Goal: Information Seeking & Learning: Learn about a topic

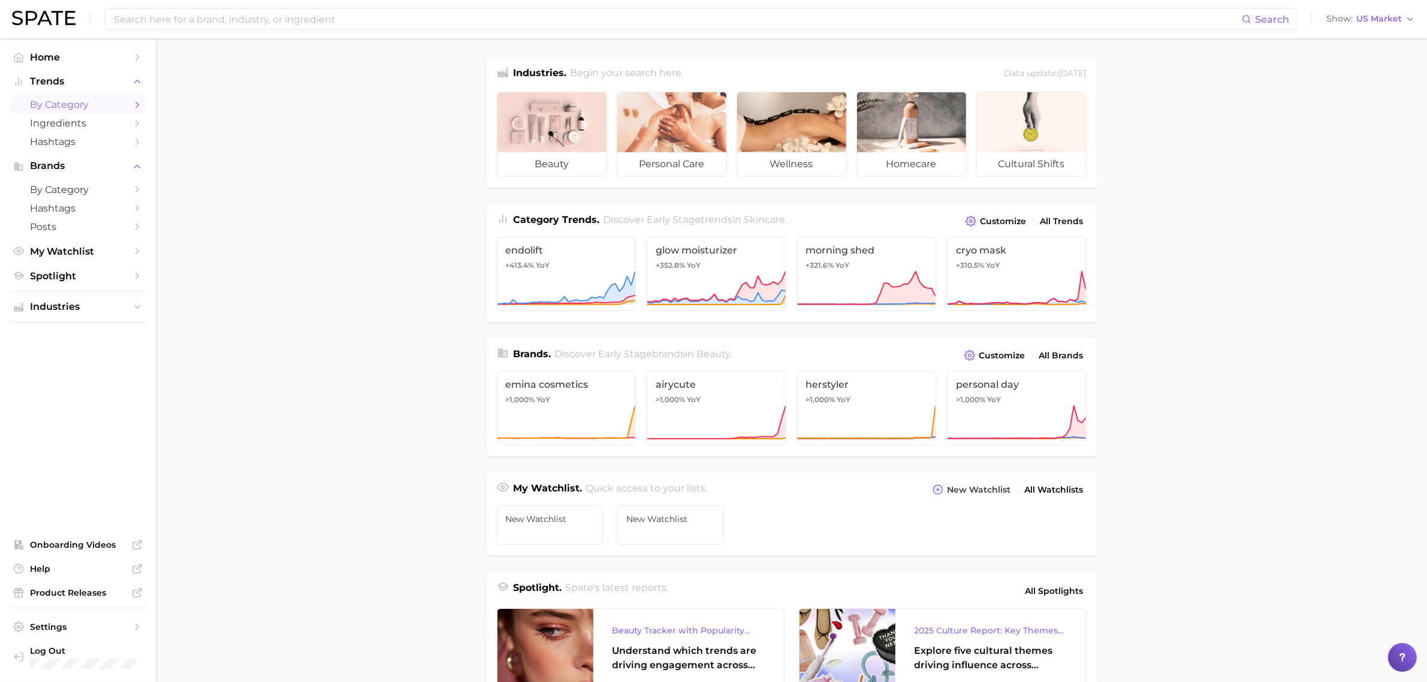
click at [73, 103] on span "by Category" at bounding box center [78, 104] width 96 height 11
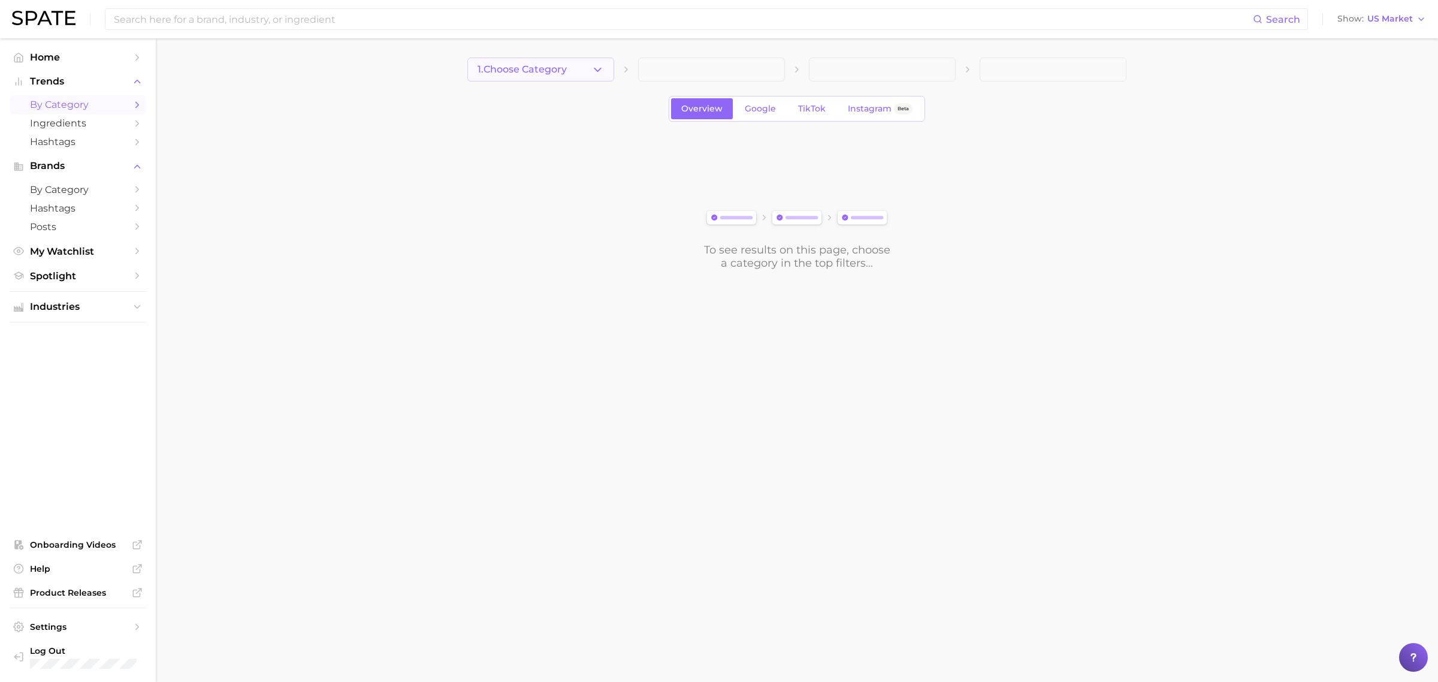
click at [608, 61] on button "1. Choose Category" at bounding box center [541, 70] width 147 height 24
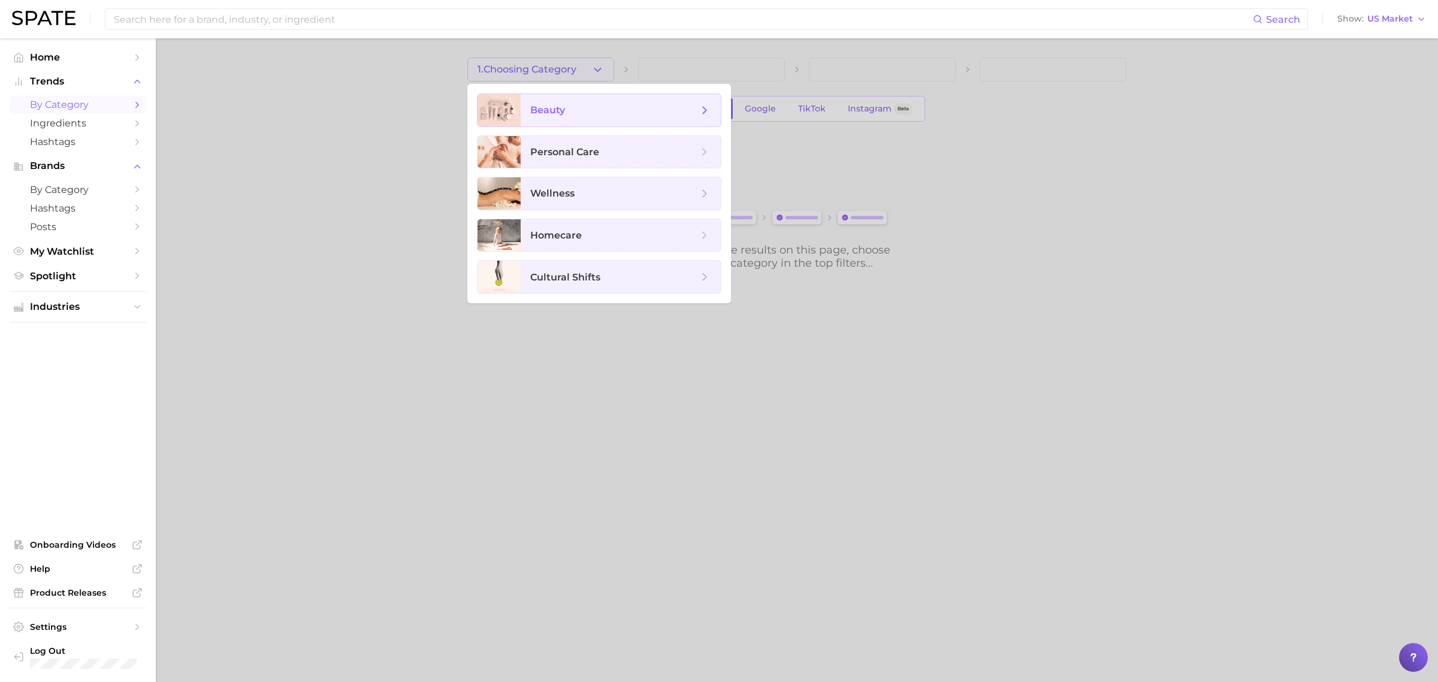
click at [585, 105] on span "beauty" at bounding box center [614, 110] width 168 height 13
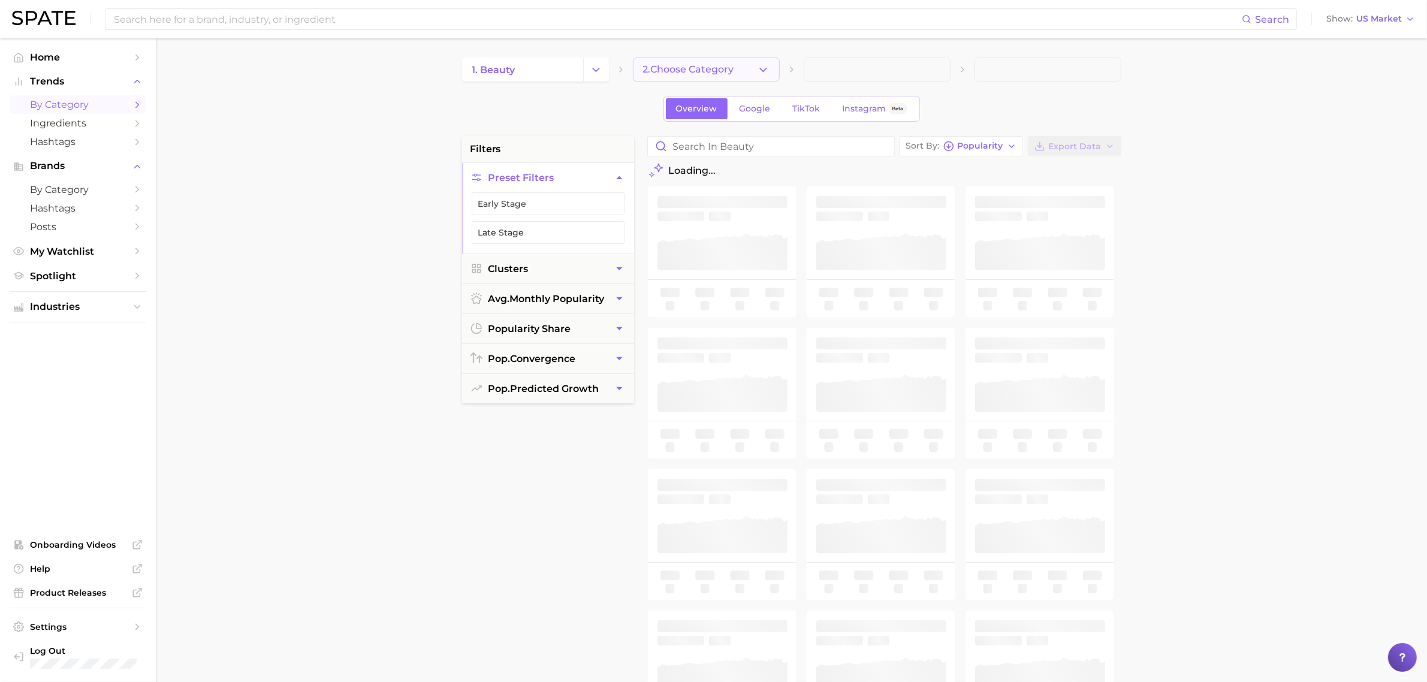
click at [765, 70] on icon "button" at bounding box center [763, 70] width 13 height 13
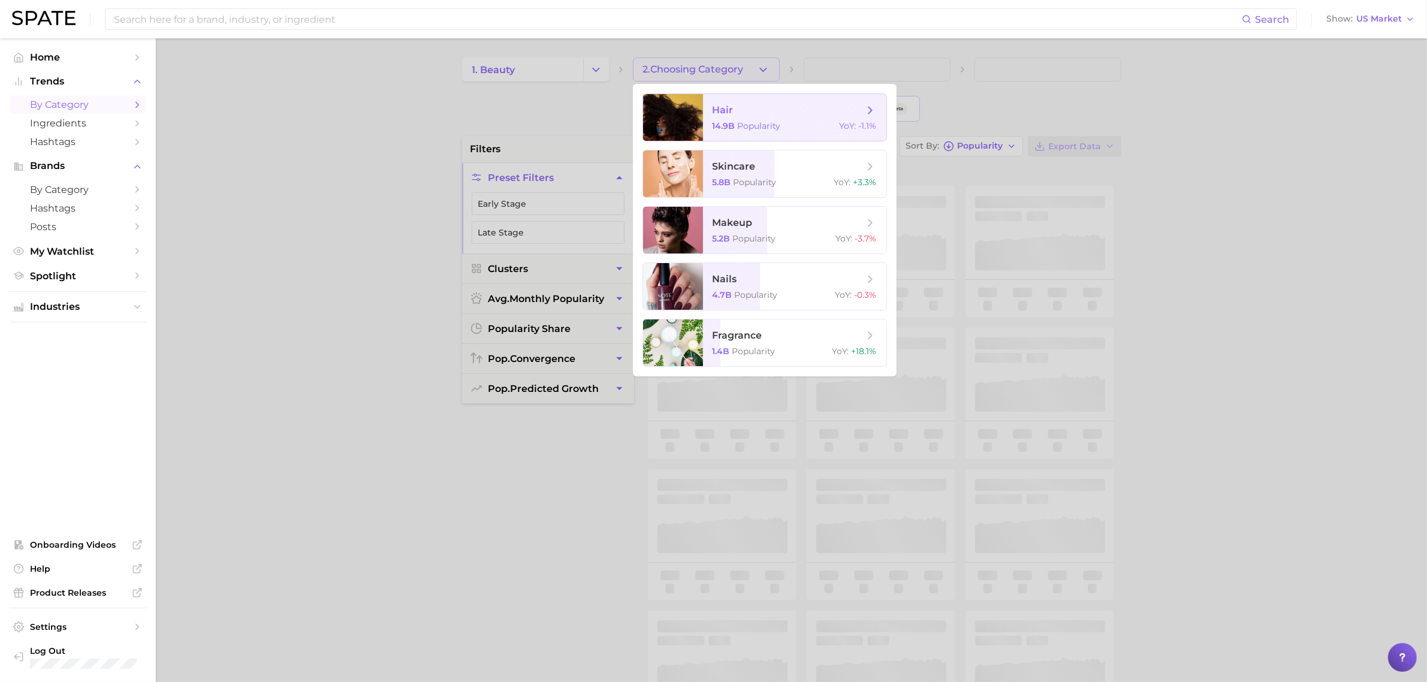
click at [751, 122] on span "Popularity" at bounding box center [759, 125] width 43 height 11
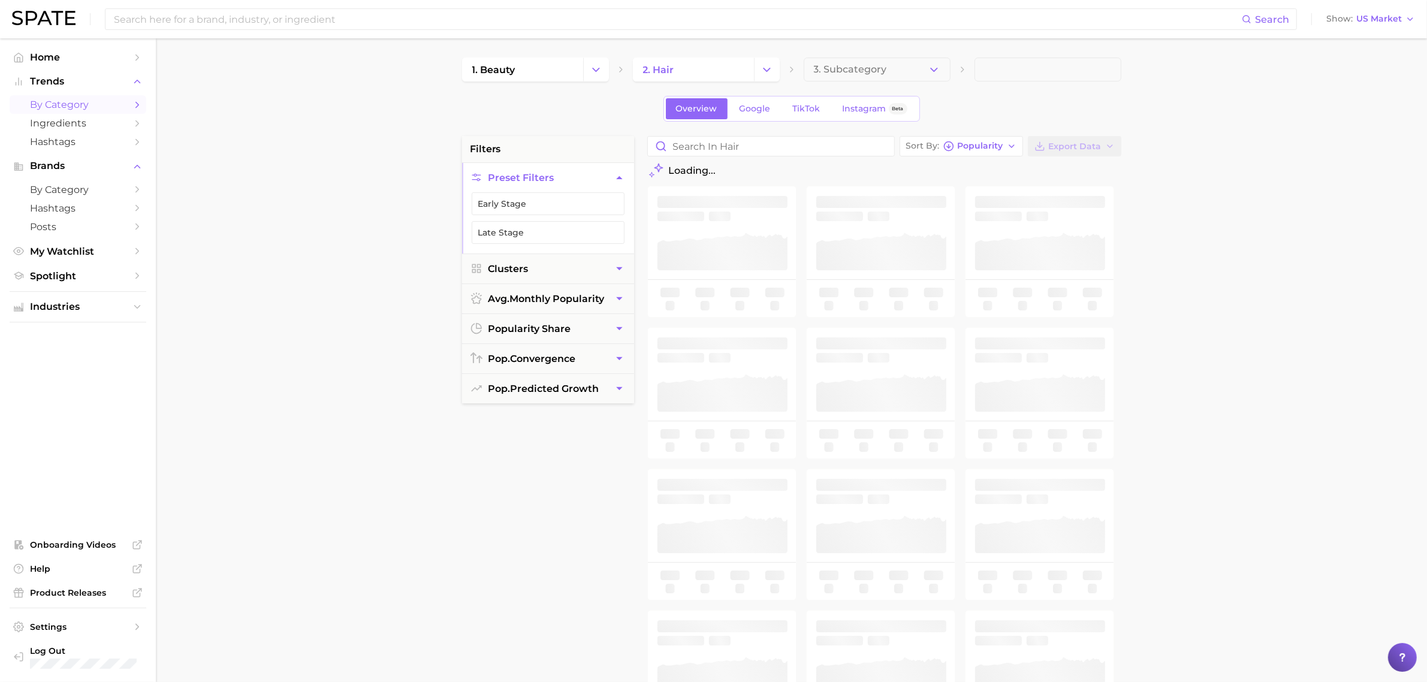
click at [900, 72] on button "3. Subcategory" at bounding box center [877, 70] width 147 height 24
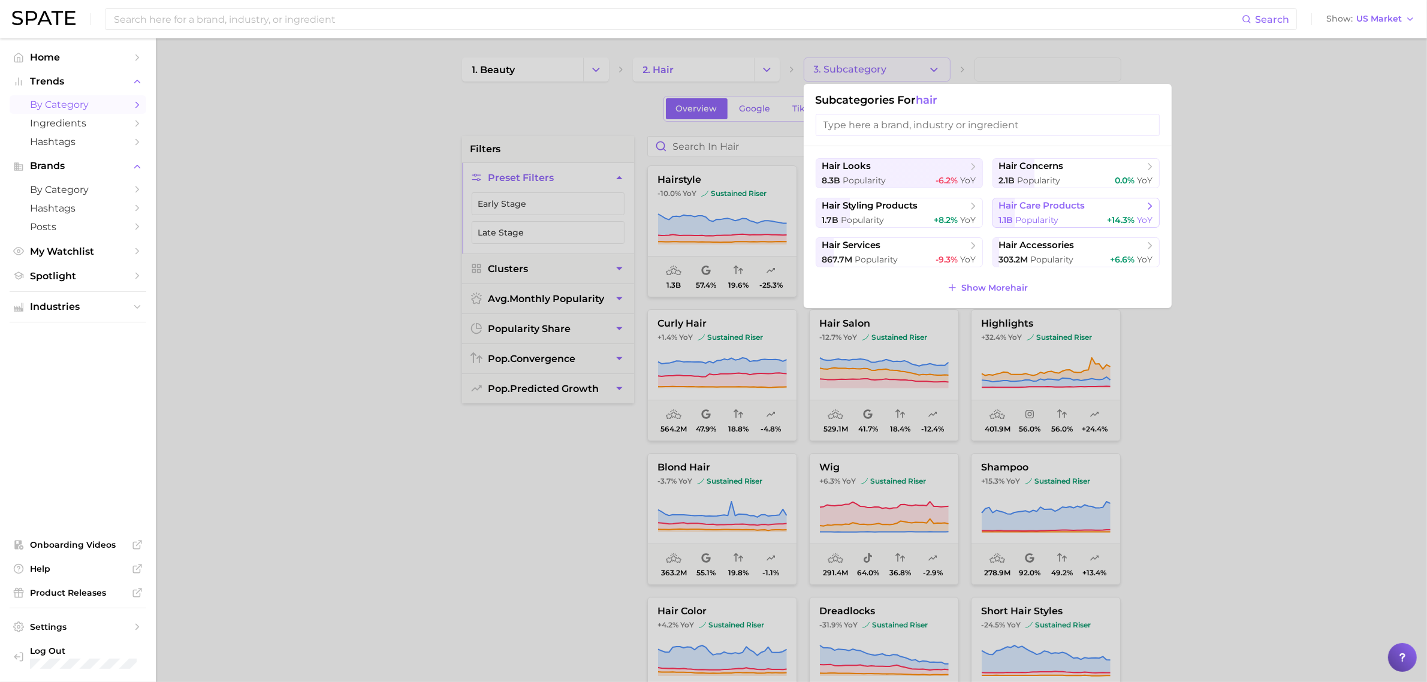
click at [1049, 210] on span "hair care products" at bounding box center [1042, 205] width 86 height 11
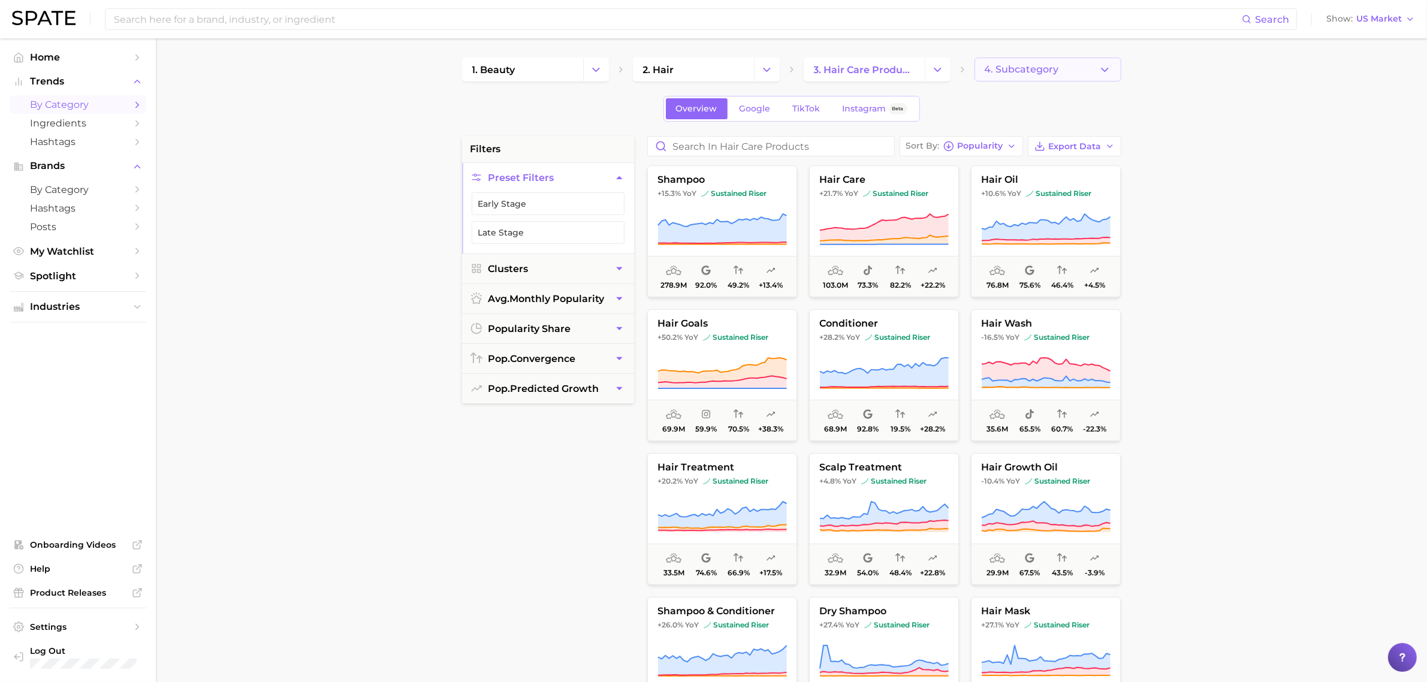
click at [1097, 61] on button "4. Subcategory" at bounding box center [1048, 70] width 147 height 24
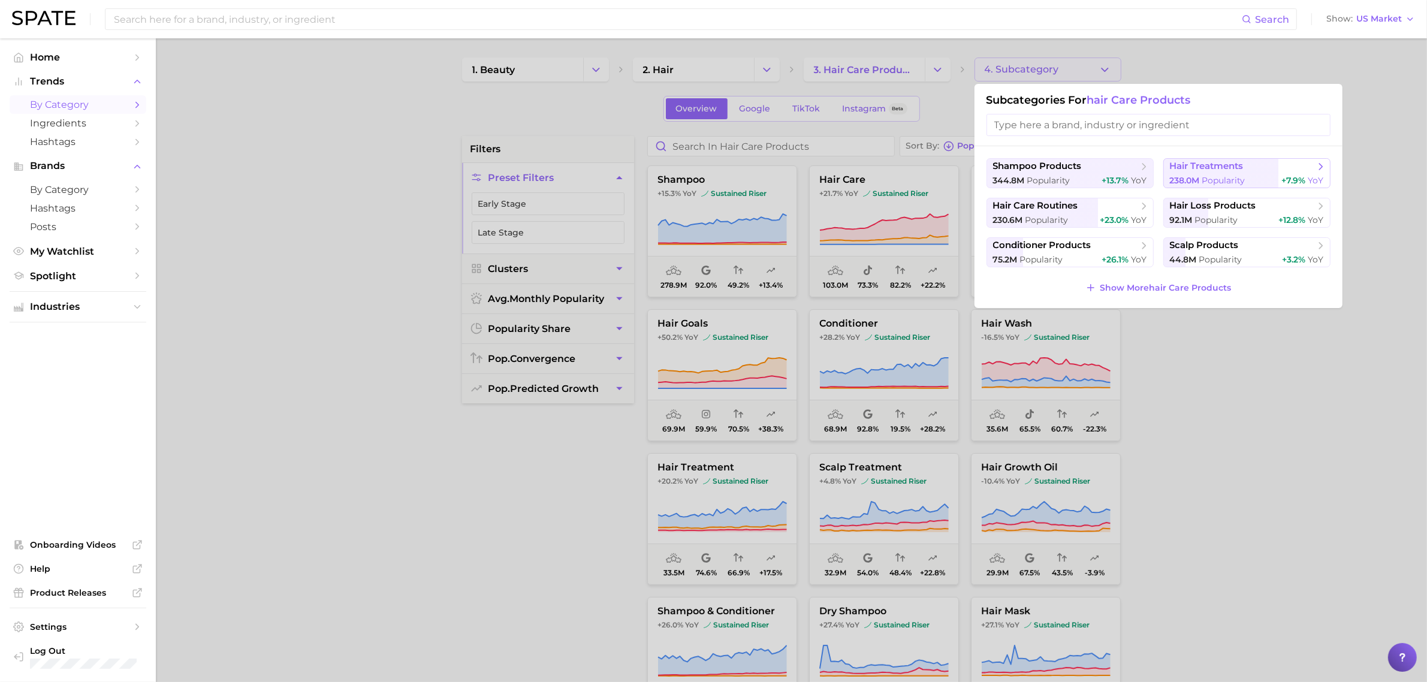
click at [1199, 170] on span "hair treatments" at bounding box center [1207, 166] width 74 height 11
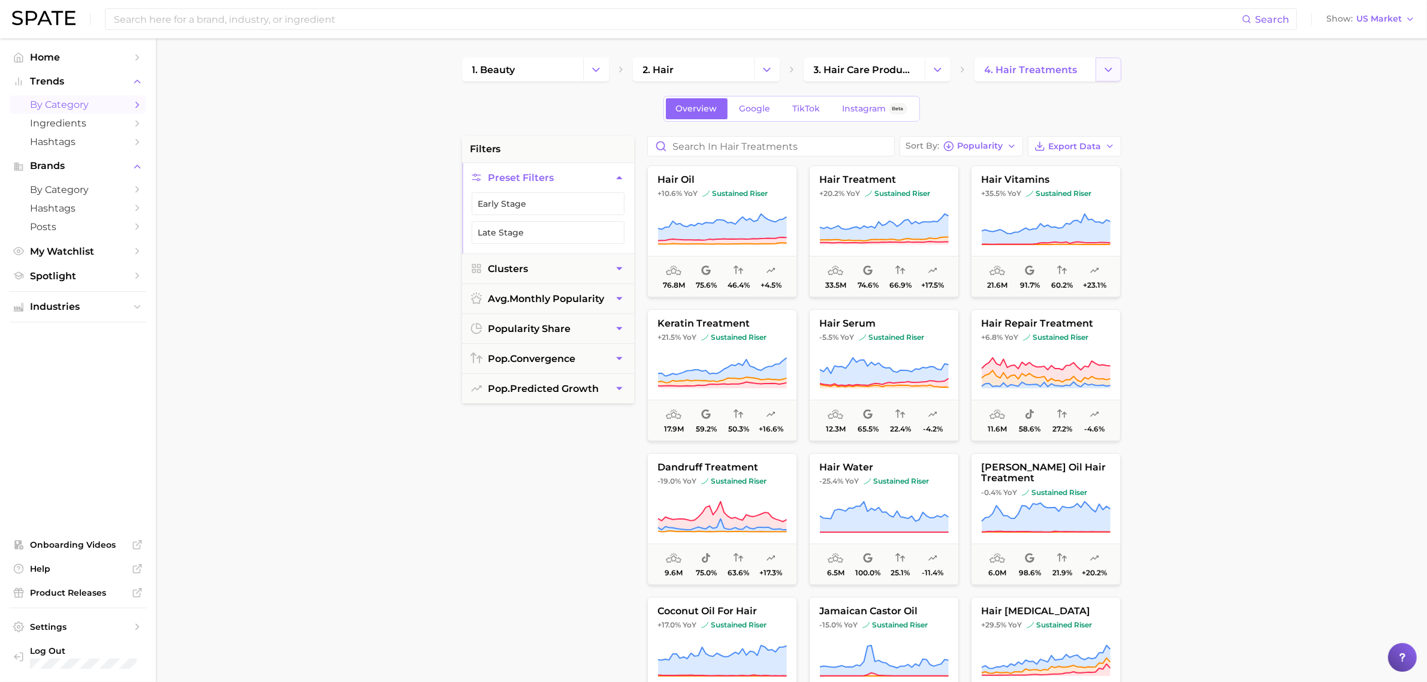
click at [1096, 67] on button "Change Category" at bounding box center [1109, 70] width 26 height 24
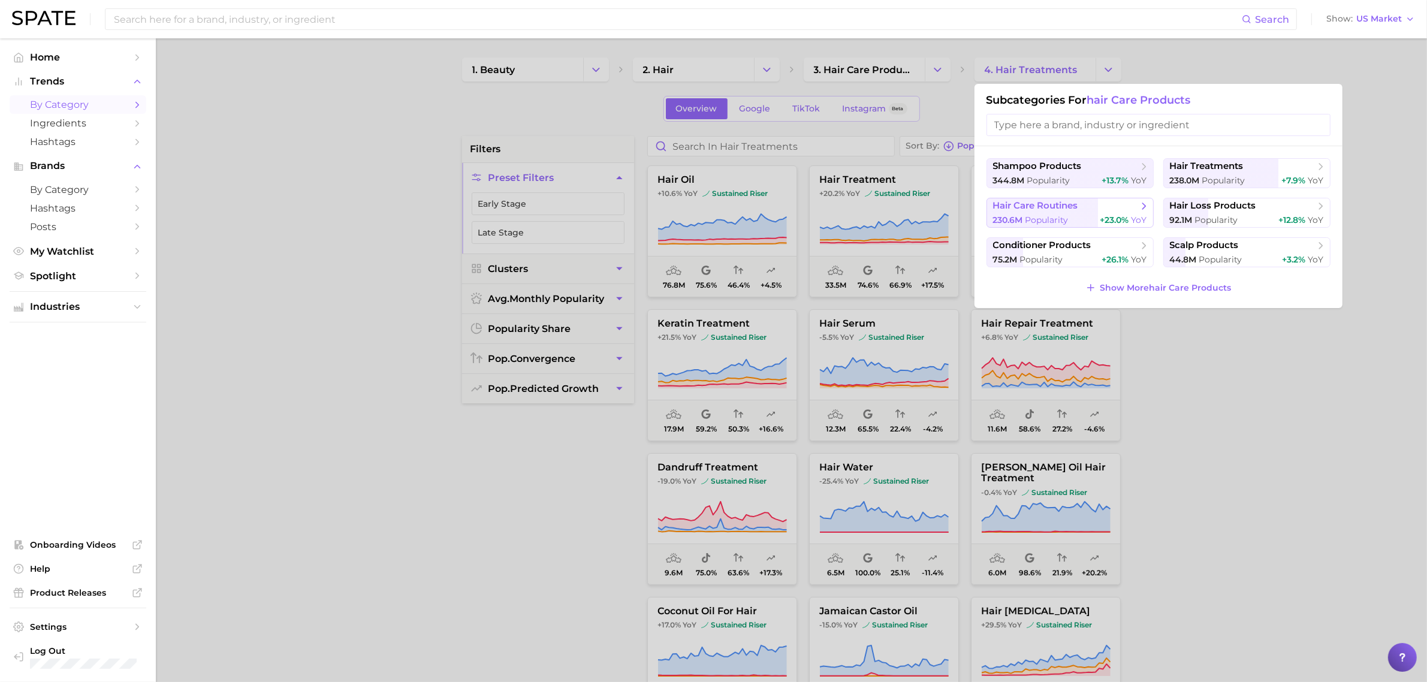
click at [1081, 203] on span "hair care routines" at bounding box center [1066, 206] width 146 height 12
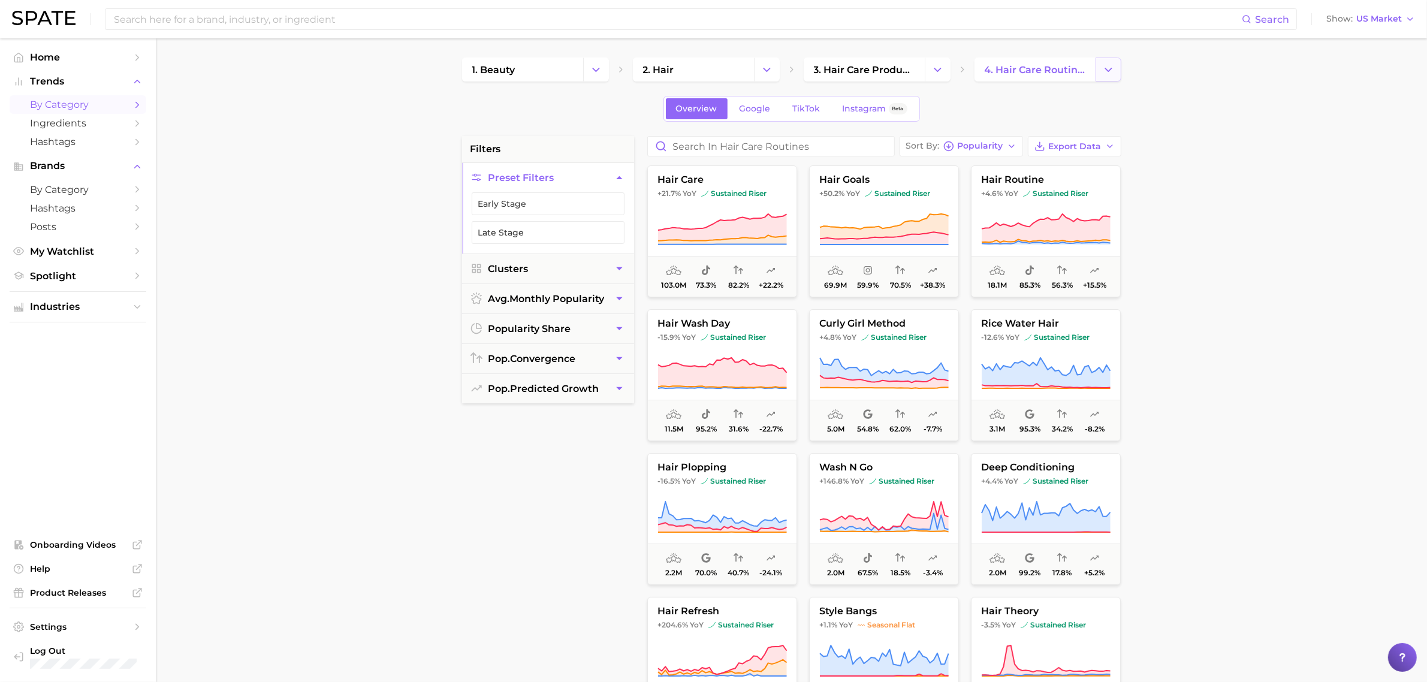
click at [1107, 69] on icon "Change Category" at bounding box center [1108, 70] width 13 height 13
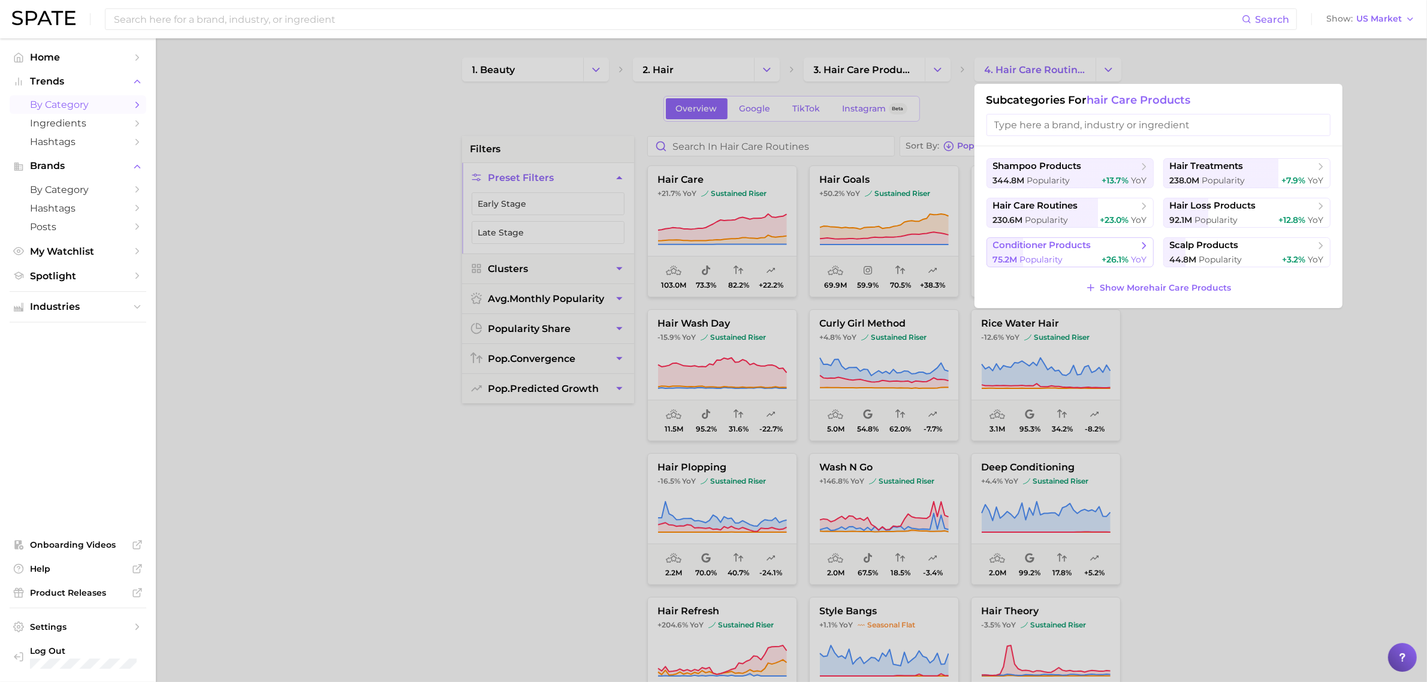
click at [1066, 243] on span "conditioner products" at bounding box center [1042, 245] width 98 height 11
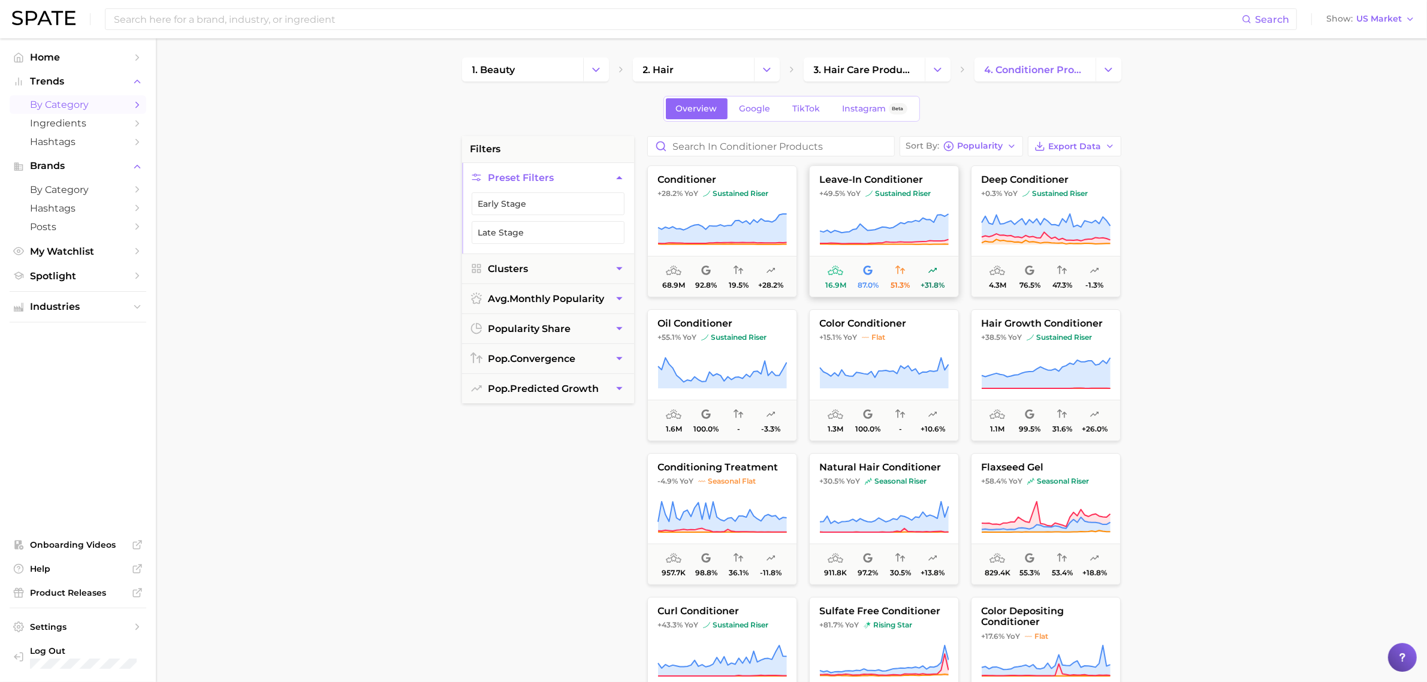
click at [899, 200] on button "leave-in conditioner +49.5% YoY sustained riser 16.9m 87.0% 51.3% +31.8%" at bounding box center [884, 231] width 150 height 132
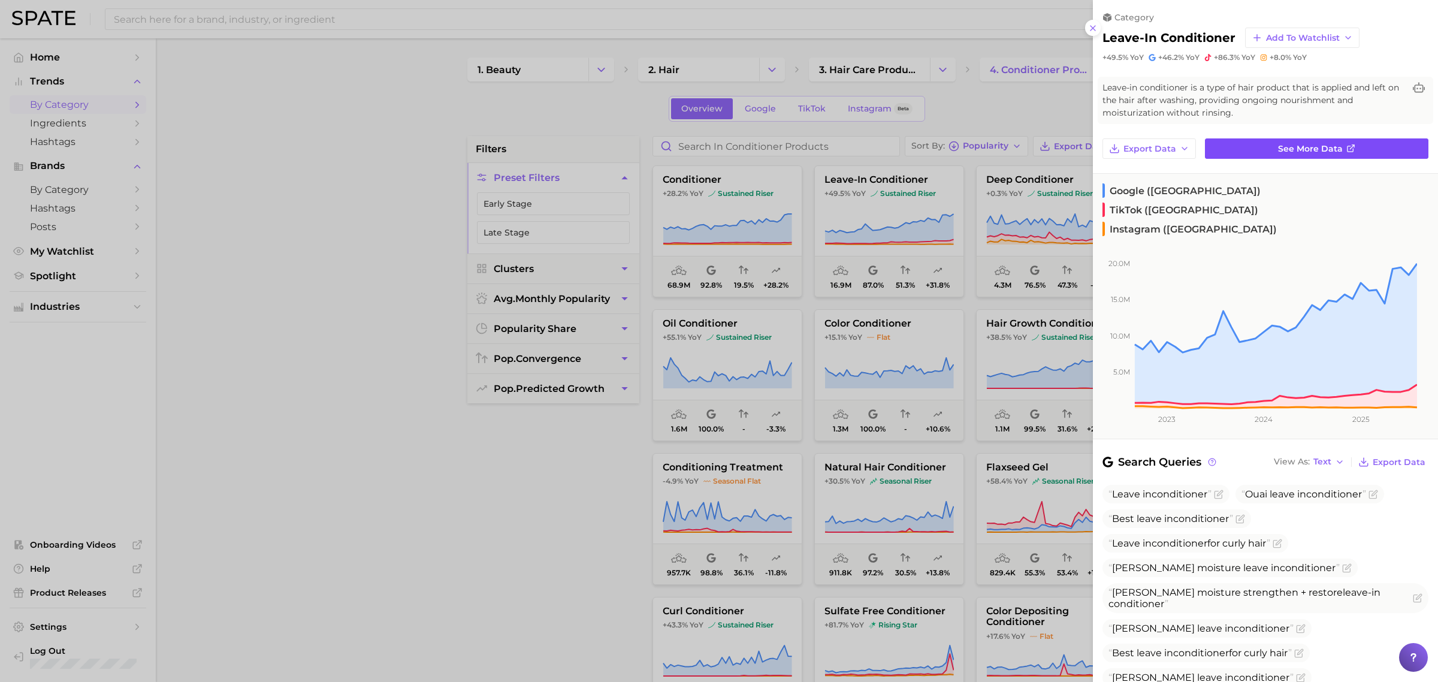
click at [1364, 155] on link "See more data" at bounding box center [1317, 148] width 224 height 20
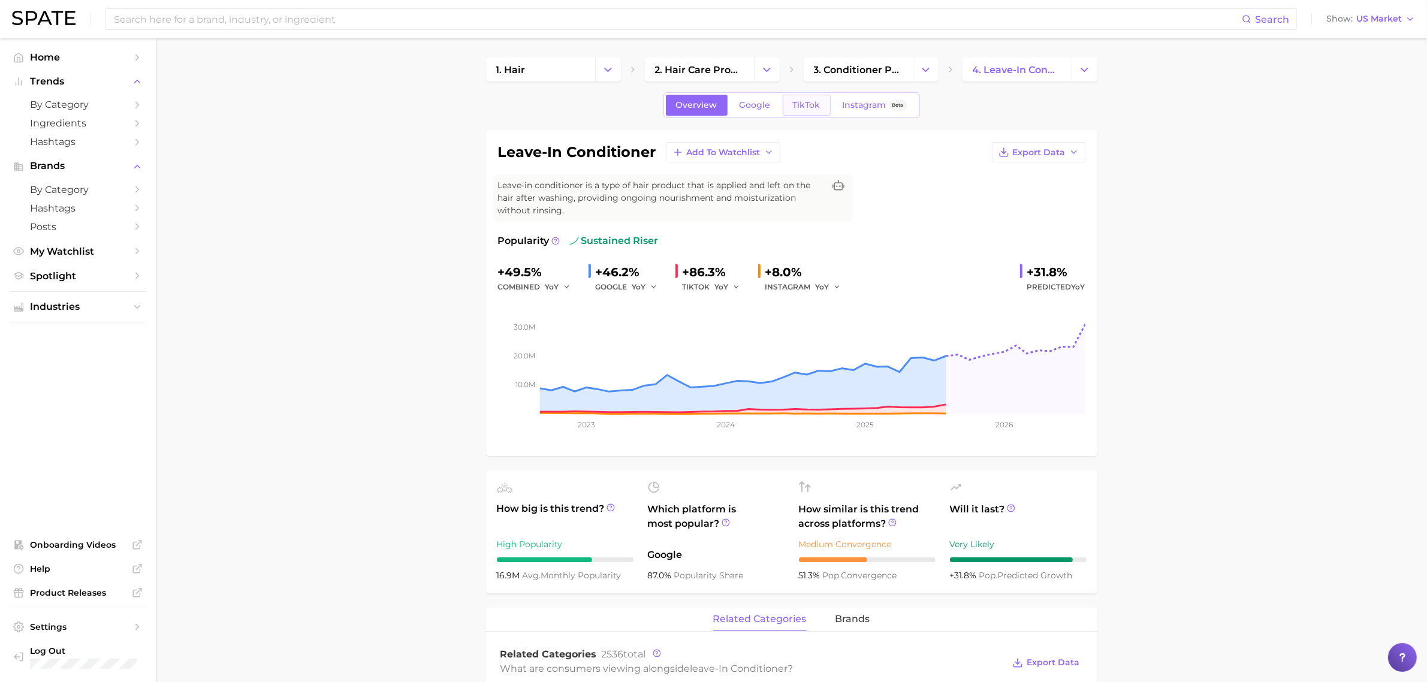
click at [794, 107] on span "TikTok" at bounding box center [807, 105] width 28 height 10
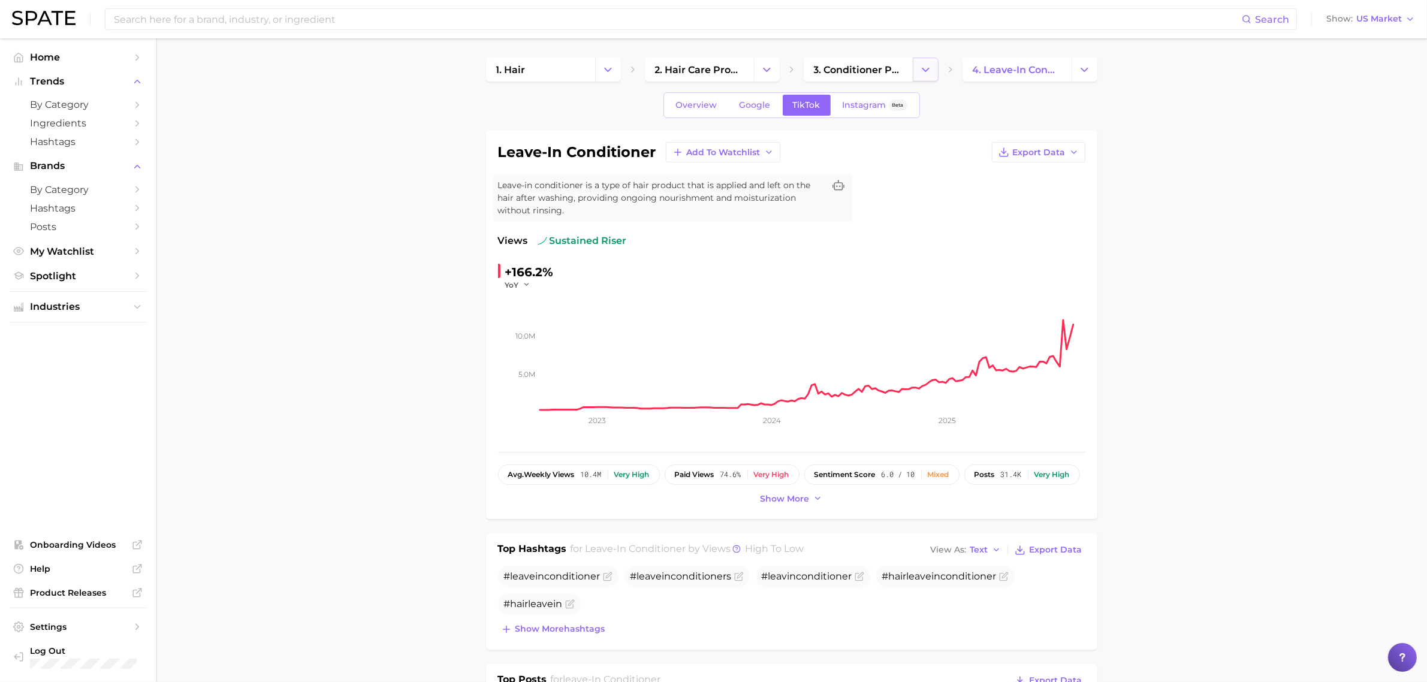
click at [932, 64] on button "Change Category" at bounding box center [926, 70] width 26 height 24
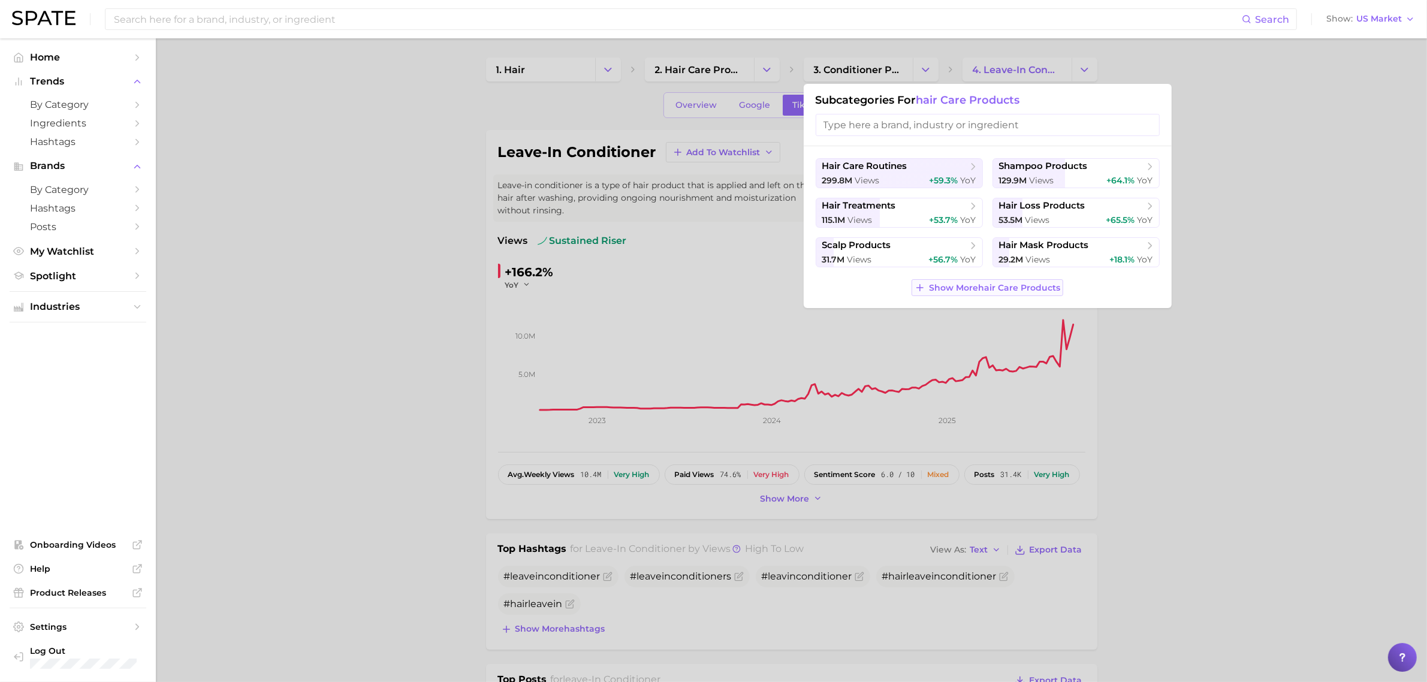
click at [1007, 286] on span "Show More hair care products" at bounding box center [994, 288] width 131 height 10
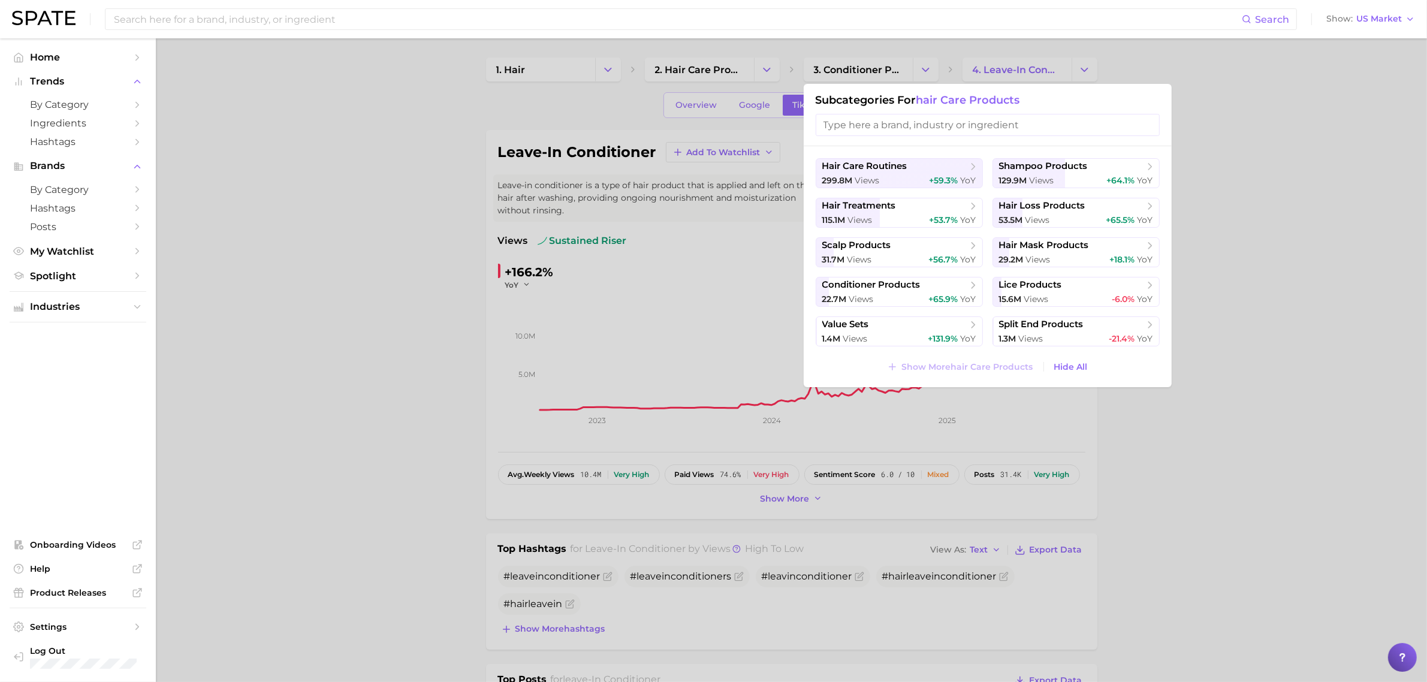
click at [1250, 316] on div at bounding box center [713, 341] width 1427 height 682
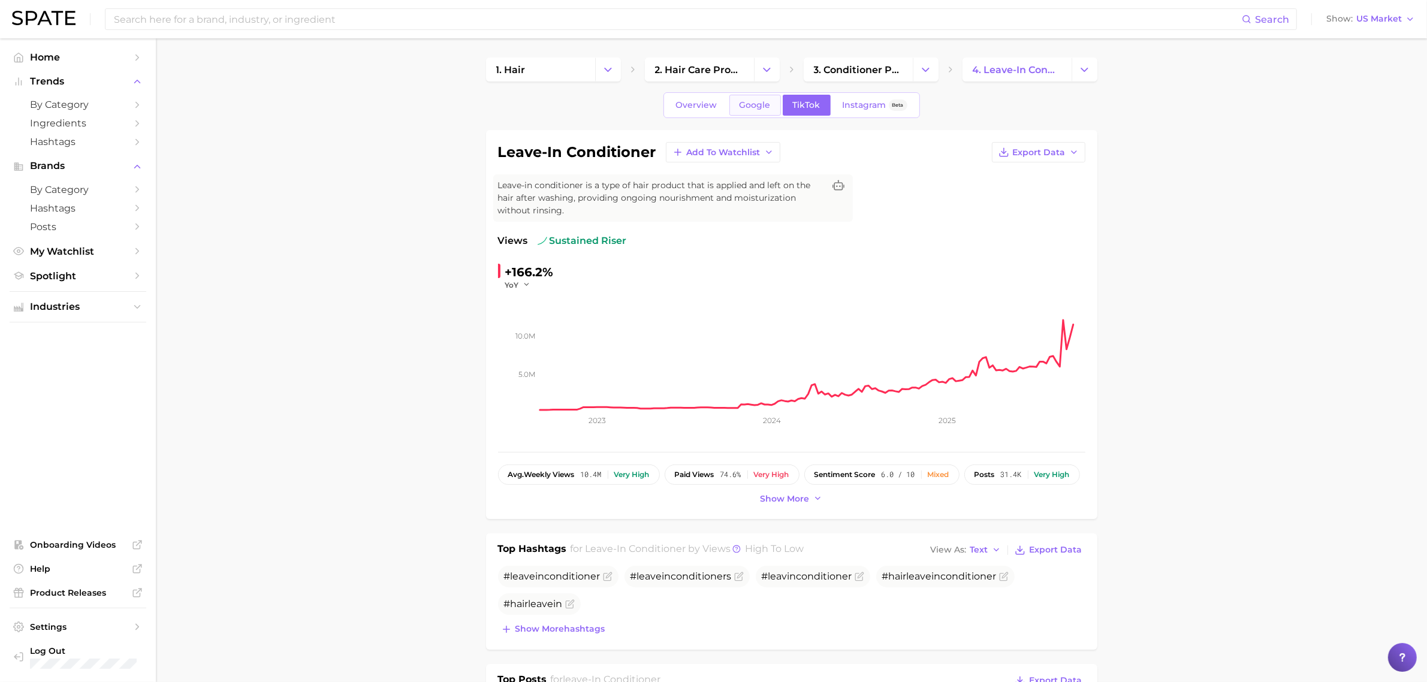
click at [735, 107] on link "Google" at bounding box center [755, 105] width 52 height 21
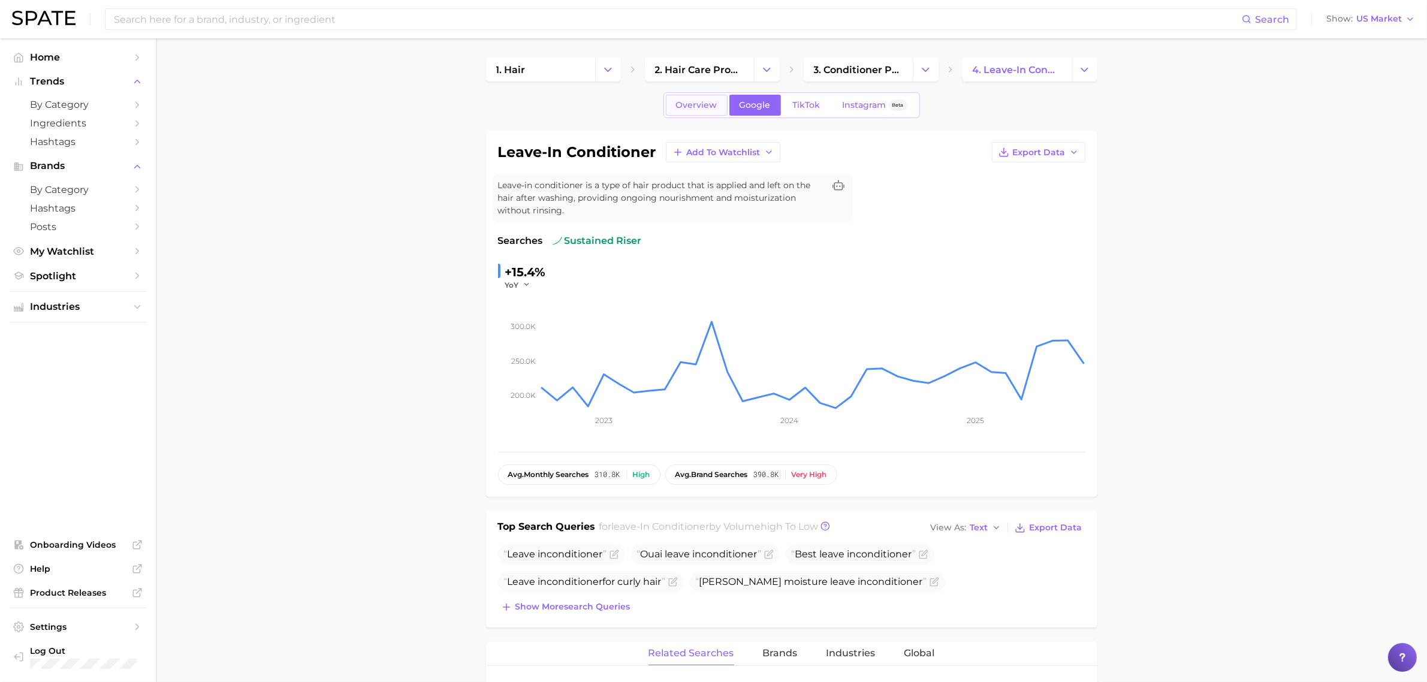
click at [690, 115] on link "Overview" at bounding box center [697, 105] width 62 height 21
